Goal: Find specific page/section: Find specific page/section

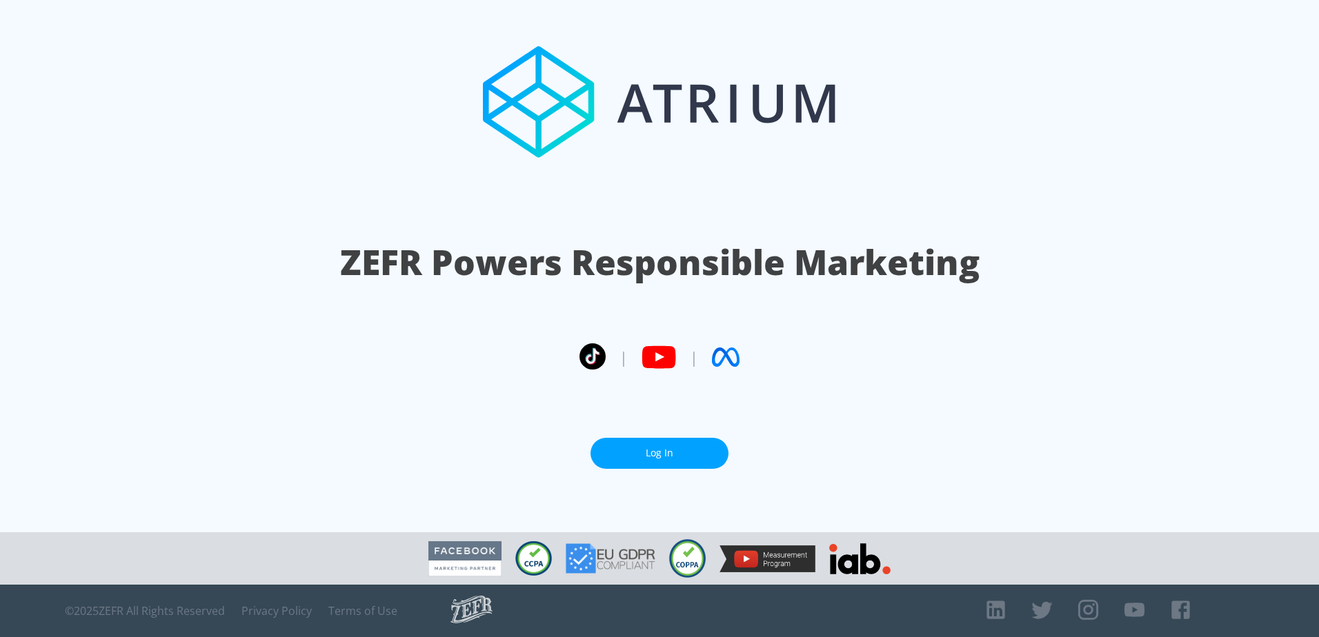
click at [695, 451] on link "Log In" at bounding box center [659, 453] width 138 height 31
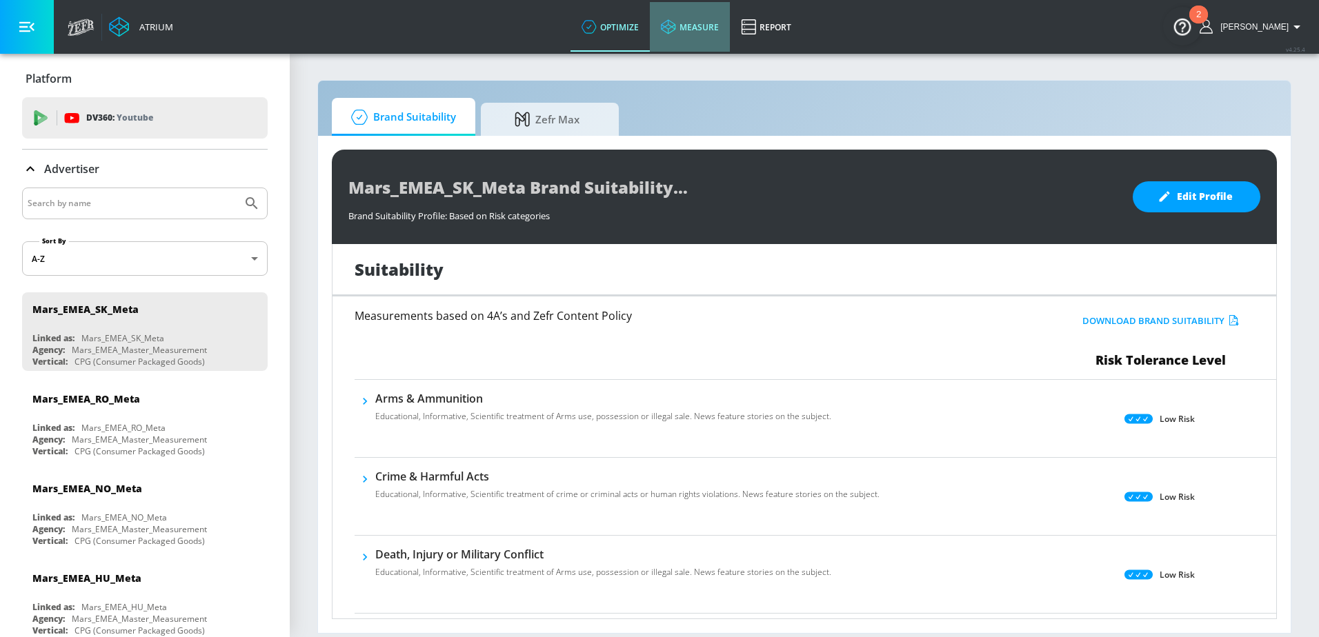
click at [724, 19] on link "measure" at bounding box center [690, 27] width 80 height 50
